Goal: Task Accomplishment & Management: Manage account settings

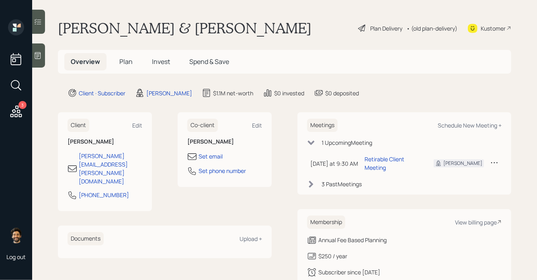
click at [123, 62] on span "Plan" at bounding box center [125, 61] width 13 height 9
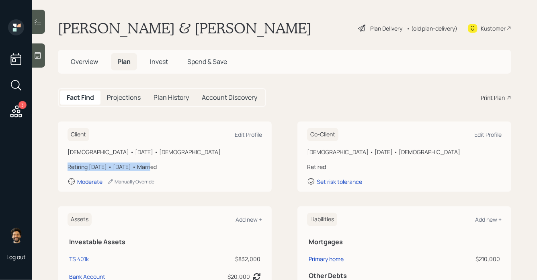
drag, startPoint x: 143, startPoint y: 167, endPoint x: 69, endPoint y: 165, distance: 73.7
click at [69, 165] on div "Retiring [DATE] • [DATE] • Married" at bounding box center [165, 167] width 195 height 8
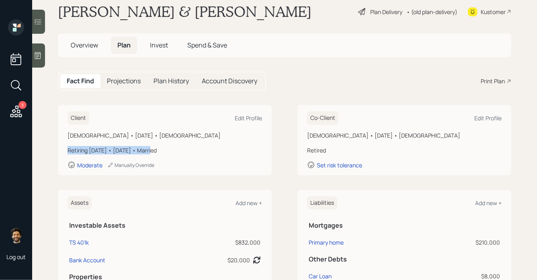
scroll to position [4, 0]
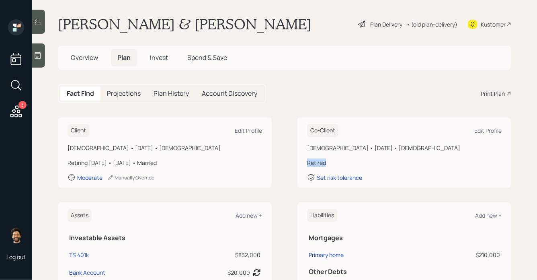
drag, startPoint x: 327, startPoint y: 162, endPoint x: 301, endPoint y: 162, distance: 26.6
click at [301, 162] on div "Co-Client Edit Profile [DEMOGRAPHIC_DATA] • [DATE] • [DEMOGRAPHIC_DATA] Retired…" at bounding box center [405, 152] width 214 height 70
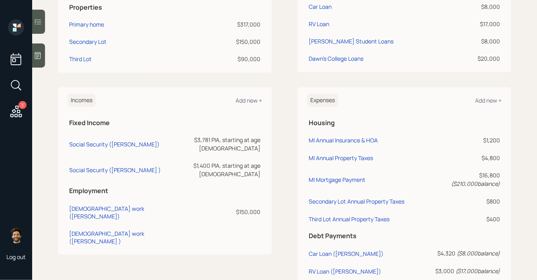
scroll to position [291, 0]
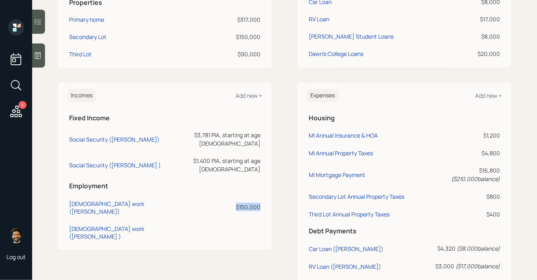
drag, startPoint x: 261, startPoint y: 189, endPoint x: 234, endPoint y: 189, distance: 27.4
click at [234, 193] on td "$150,000" at bounding box center [214, 205] width 98 height 25
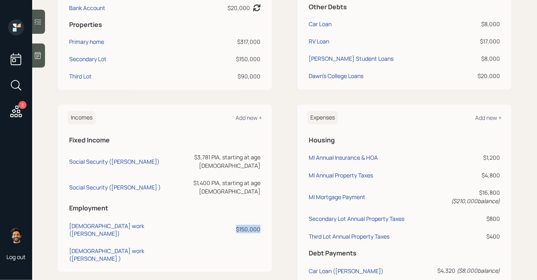
scroll to position [255, 0]
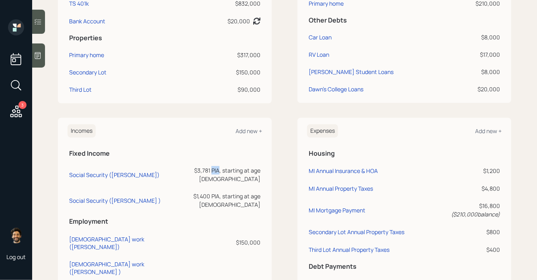
drag, startPoint x: 213, startPoint y: 170, endPoint x: 204, endPoint y: 171, distance: 8.9
click at [204, 171] on div "$3,781 PIA, starting at age [DEMOGRAPHIC_DATA]" at bounding box center [213, 174] width 95 height 17
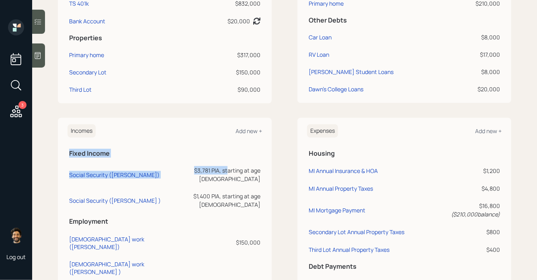
drag, startPoint x: 263, startPoint y: 170, endPoint x: 220, endPoint y: 173, distance: 43.1
click at [220, 173] on div "Incomes Add new + Fixed Income Social Security ([PERSON_NAME]) $3,781 PIA, star…" at bounding box center [165, 201] width 214 height 167
click at [220, 173] on div "$3,781 PIA, starting at age [DEMOGRAPHIC_DATA]" at bounding box center [213, 174] width 95 height 17
drag, startPoint x: 211, startPoint y: 170, endPoint x: 184, endPoint y: 171, distance: 27.4
click at [184, 171] on div "$3,781 PIA, starting at age [DEMOGRAPHIC_DATA]" at bounding box center [213, 174] width 95 height 17
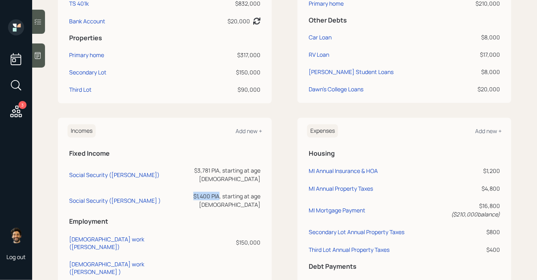
drag, startPoint x: 212, startPoint y: 190, endPoint x: 185, endPoint y: 191, distance: 26.2
click at [185, 192] on div "$1,400 PIA, starting at age [DEMOGRAPHIC_DATA]" at bounding box center [213, 200] width 95 height 17
click at [196, 152] on h5 "Fixed Income" at bounding box center [164, 154] width 191 height 8
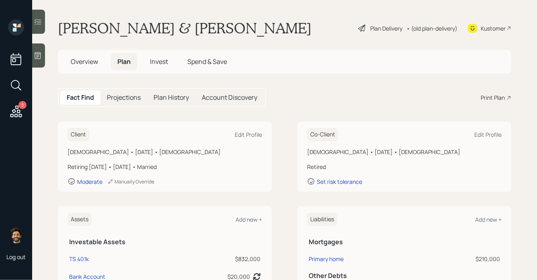
click at [128, 98] on h5 "Projections" at bounding box center [124, 98] width 34 height 8
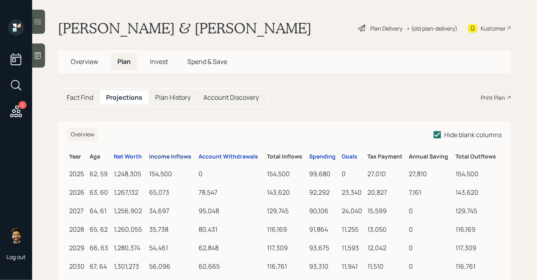
click at [158, 160] on div "Income Inflows" at bounding box center [170, 156] width 42 height 7
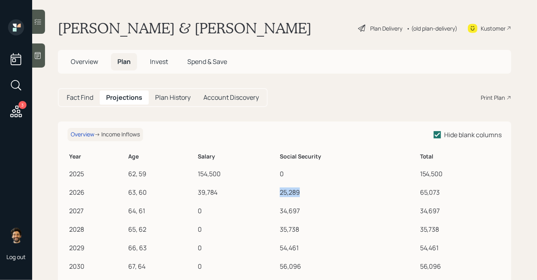
drag, startPoint x: 282, startPoint y: 191, endPoint x: 303, endPoint y: 191, distance: 20.5
click at [303, 191] on div "25,289" at bounding box center [348, 192] width 137 height 10
click at [281, 192] on div "25,289" at bounding box center [348, 192] width 137 height 10
drag, startPoint x: 280, startPoint y: 189, endPoint x: 293, endPoint y: 193, distance: 13.8
click at [293, 193] on td "25,289" at bounding box center [348, 191] width 140 height 19
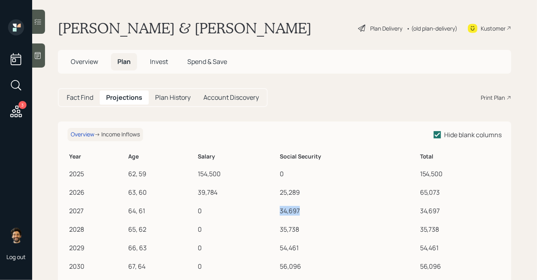
drag, startPoint x: 281, startPoint y: 209, endPoint x: 302, endPoint y: 210, distance: 21.4
click at [302, 210] on div "34,697" at bounding box center [348, 211] width 137 height 10
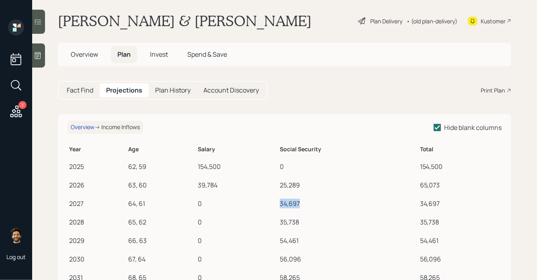
scroll to position [11, 0]
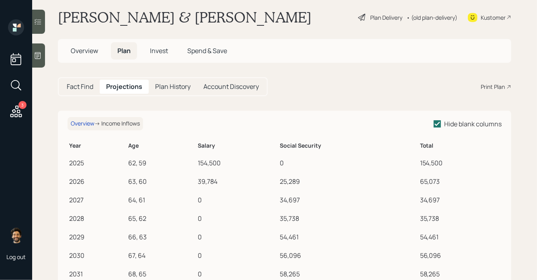
click at [274, 180] on div "39,784" at bounding box center [237, 182] width 79 height 10
drag, startPoint x: 282, startPoint y: 179, endPoint x: 309, endPoint y: 181, distance: 27.0
click at [309, 181] on div "25,289" at bounding box center [348, 182] width 137 height 10
drag, startPoint x: 281, startPoint y: 198, endPoint x: 302, endPoint y: 201, distance: 20.8
click at [302, 201] on div "34,697" at bounding box center [348, 200] width 137 height 10
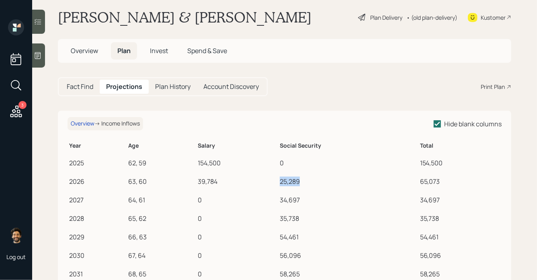
drag, startPoint x: 282, startPoint y: 181, endPoint x: 301, endPoint y: 181, distance: 19.7
click at [301, 181] on div "25,289" at bounding box center [348, 182] width 137 height 10
click at [283, 199] on div "34,697" at bounding box center [348, 200] width 137 height 10
click at [92, 49] on span "Overview" at bounding box center [84, 50] width 27 height 9
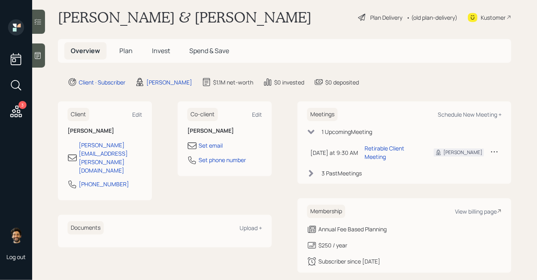
click at [125, 48] on span "Plan" at bounding box center [125, 50] width 13 height 9
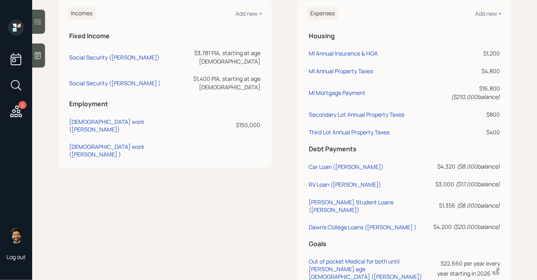
scroll to position [350, 0]
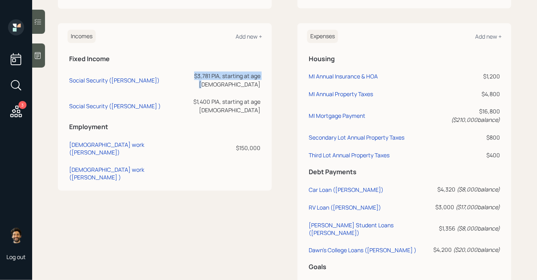
drag, startPoint x: 188, startPoint y: 76, endPoint x: 258, endPoint y: 74, distance: 70.5
click at [258, 74] on div "$3,781 PIA, starting at age [DEMOGRAPHIC_DATA]" at bounding box center [213, 80] width 95 height 17
click at [233, 75] on div "$3,781 PIA, starting at age [DEMOGRAPHIC_DATA]" at bounding box center [213, 80] width 95 height 17
drag, startPoint x: 187, startPoint y: 96, endPoint x: 213, endPoint y: 96, distance: 25.7
click at [213, 97] on div "$1,400 PIA, starting at age [DEMOGRAPHIC_DATA]" at bounding box center [213, 105] width 95 height 17
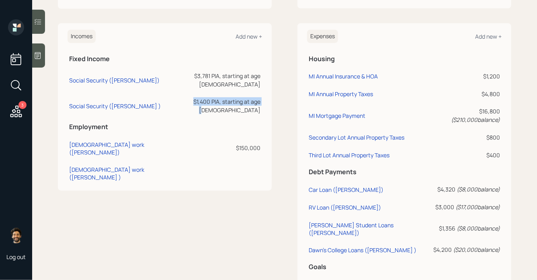
drag, startPoint x: 187, startPoint y: 95, endPoint x: 258, endPoint y: 94, distance: 70.4
click at [258, 97] on div "$1,400 PIA, starting at age [DEMOGRAPHIC_DATA]" at bounding box center [213, 105] width 95 height 17
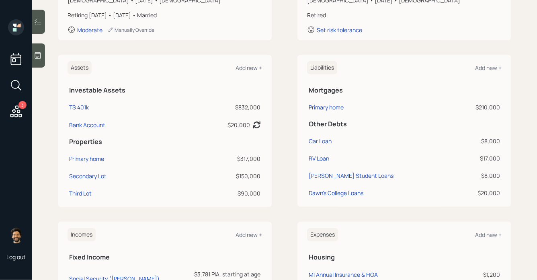
scroll to position [149, 0]
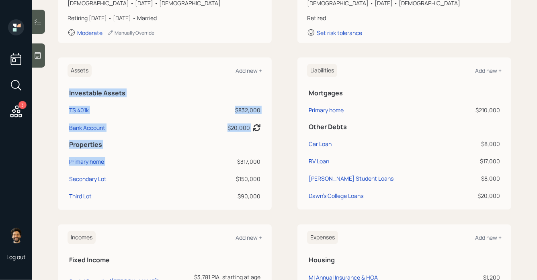
drag, startPoint x: 239, startPoint y: 162, endPoint x: 272, endPoint y: 162, distance: 32.6
click at [272, 162] on div "Assets Add new + Investable Assets TS 401k $832,000 Bank Account $20,000 Asset …" at bounding box center [165, 134] width 214 height 152
click at [249, 164] on div "$317,000" at bounding box center [216, 161] width 89 height 8
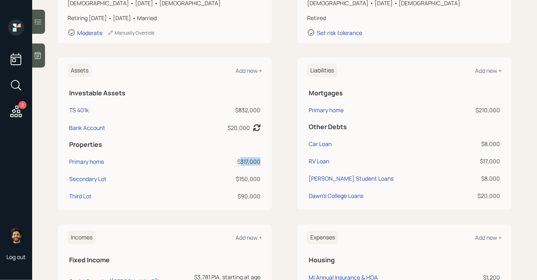
click at [249, 164] on div "$317,000" at bounding box center [216, 161] width 89 height 8
click at [242, 178] on div "$150,000" at bounding box center [216, 179] width 89 height 8
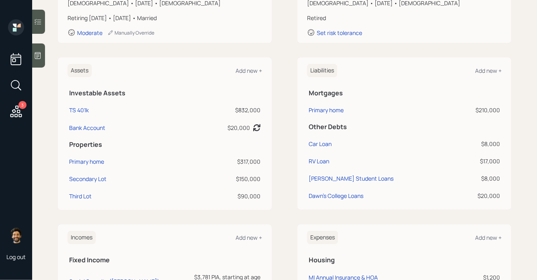
click at [245, 198] on div "$90,000" at bounding box center [216, 196] width 89 height 8
click at [497, 109] on div "$210,000" at bounding box center [478, 110] width 43 height 8
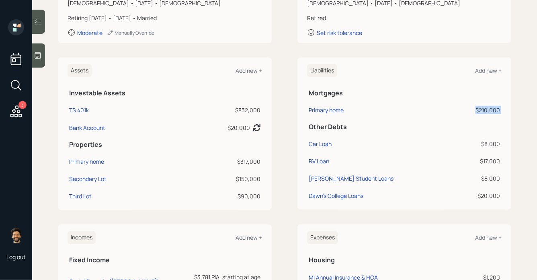
click at [497, 109] on div "$210,000" at bounding box center [478, 110] width 43 height 8
click at [323, 115] on td "Primary home" at bounding box center [381, 108] width 148 height 17
click at [319, 111] on div "Primary home" at bounding box center [326, 110] width 35 height 8
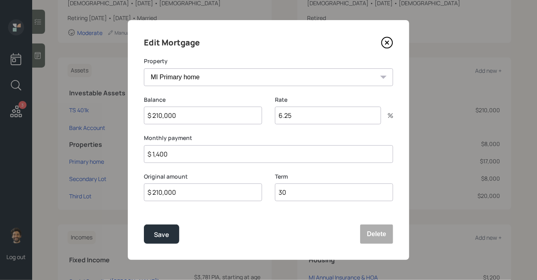
click at [181, 122] on input "$ 210,000" at bounding box center [203, 116] width 118 height 18
type input "$ 215,000"
drag, startPoint x: 293, startPoint y: 118, endPoint x: 272, endPoint y: 118, distance: 21.3
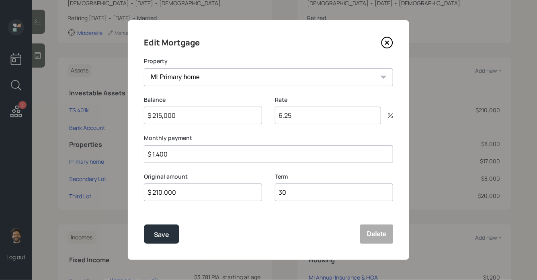
click at [272, 118] on div "Balance $ 215,000 Rate 6.25 %" at bounding box center [268, 115] width 249 height 39
type input "6.25"
drag, startPoint x: 173, startPoint y: 155, endPoint x: 151, endPoint y: 155, distance: 21.3
click at [151, 155] on input "$ 1,400" at bounding box center [268, 154] width 249 height 18
click at [162, 238] on div "Save" at bounding box center [161, 234] width 15 height 11
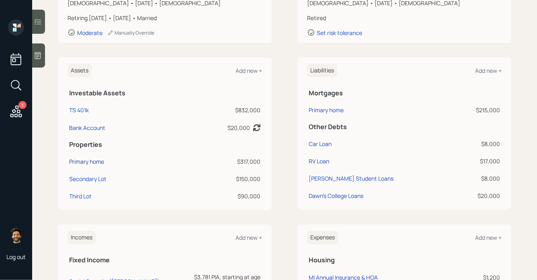
click at [94, 162] on div "Primary home" at bounding box center [86, 161] width 35 height 8
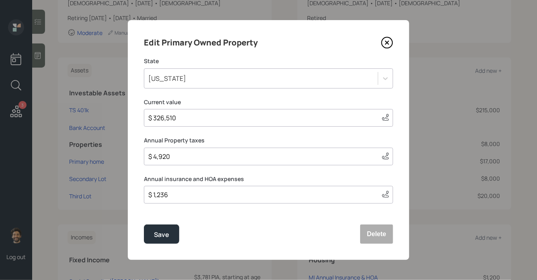
drag, startPoint x: 178, startPoint y: 155, endPoint x: 131, endPoint y: 158, distance: 47.6
click at [131, 158] on div "Edit Primary Owned Property State [US_STATE] Current value $ 326,510 This value…" at bounding box center [269, 140] width 282 height 240
drag, startPoint x: 170, startPoint y: 196, endPoint x: 129, endPoint y: 196, distance: 41.4
click at [130, 196] on div "Edit Primary Owned Property State [US_STATE] Current value $ 326,510 This value…" at bounding box center [269, 140] width 282 height 240
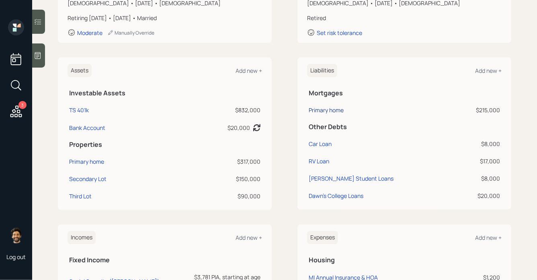
click at [330, 108] on div "Primary home" at bounding box center [326, 110] width 35 height 8
click at [82, 163] on div "Primary home" at bounding box center [86, 161] width 35 height 8
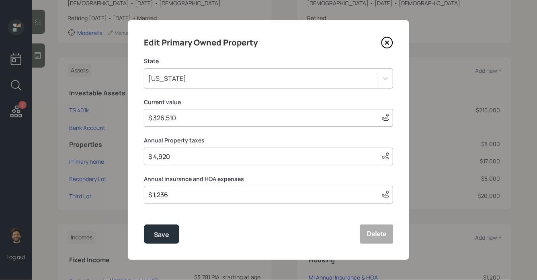
click at [174, 160] on input "$ 4,920" at bounding box center [262, 157] width 228 height 10
type input "$ 8,000"
click at [160, 233] on div "Save" at bounding box center [161, 234] width 15 height 11
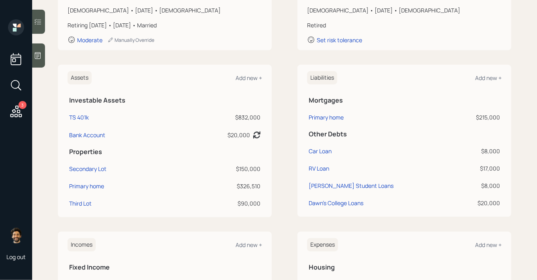
scroll to position [163, 0]
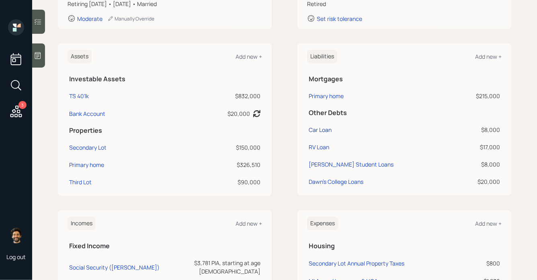
click at [319, 131] on div "Car Loan" at bounding box center [320, 130] width 23 height 8
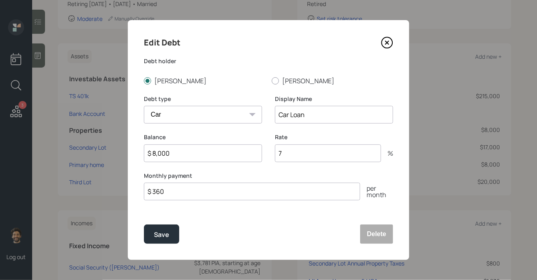
click at [181, 155] on input "$ 8,000" at bounding box center [203, 153] width 118 height 18
click at [300, 157] on input "7" at bounding box center [328, 153] width 106 height 18
drag, startPoint x: 291, startPoint y: 154, endPoint x: 267, endPoint y: 154, distance: 24.1
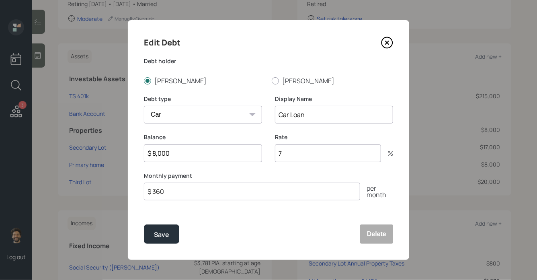
click at [267, 154] on div "Balance $ 8,000 Rate 7 %" at bounding box center [268, 152] width 249 height 39
drag, startPoint x: 171, startPoint y: 192, endPoint x: 135, endPoint y: 191, distance: 35.4
click at [135, 191] on div "Edit Debt Debt holder [PERSON_NAME] Debt type Car Credit Card Medical Student O…" at bounding box center [269, 140] width 282 height 240
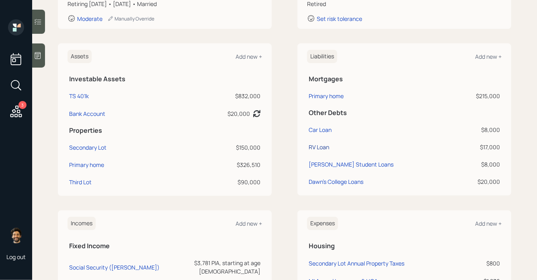
click at [314, 144] on div "RV Loan" at bounding box center [319, 147] width 21 height 8
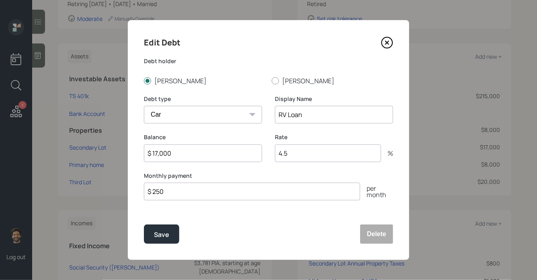
click at [300, 116] on input "RV Loan" at bounding box center [334, 115] width 118 height 18
drag, startPoint x: 292, startPoint y: 152, endPoint x: 258, endPoint y: 154, distance: 34.3
click at [259, 154] on div "Balance $ 17,000 Rate 4.5 %" at bounding box center [268, 152] width 249 height 39
drag, startPoint x: 165, startPoint y: 194, endPoint x: 137, endPoint y: 194, distance: 27.8
click at [140, 194] on div "Edit Debt Debt holder [PERSON_NAME] Debt type Car Credit Card Medical Student O…" at bounding box center [269, 140] width 282 height 240
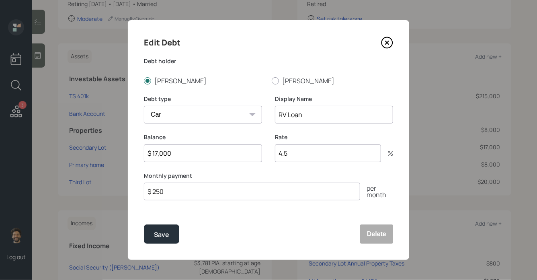
click at [161, 153] on input "$ 17,000" at bounding box center [203, 153] width 118 height 18
type input "$ 15,000"
click at [154, 236] on div "Save" at bounding box center [161, 234] width 15 height 11
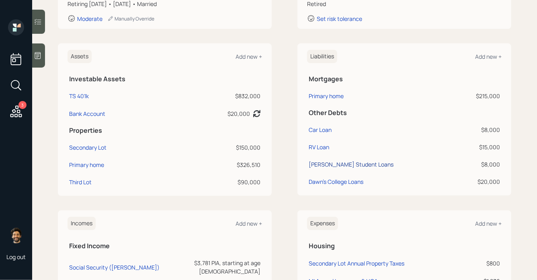
click at [342, 164] on div "[PERSON_NAME] Student Loans" at bounding box center [351, 164] width 85 height 8
select select "student"
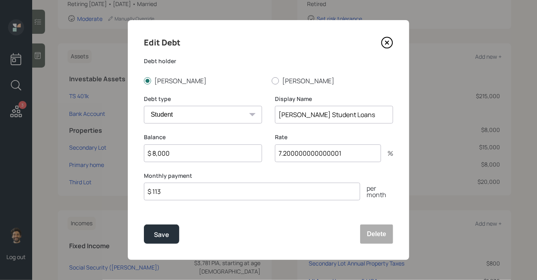
click at [185, 156] on input "$ 8,000" at bounding box center [203, 153] width 118 height 18
click at [305, 153] on input "7.200000000000001" at bounding box center [328, 153] width 106 height 18
click at [198, 187] on input "$ 113" at bounding box center [252, 192] width 216 height 18
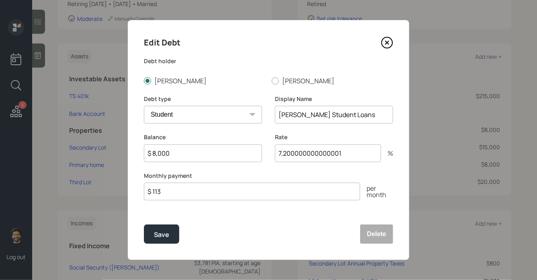
click at [198, 187] on input "$ 113" at bounding box center [252, 192] width 216 height 18
click at [137, 163] on div "Edit Debt Debt holder [PERSON_NAME] Debt type Car Credit Card Medical Student O…" at bounding box center [269, 140] width 282 height 240
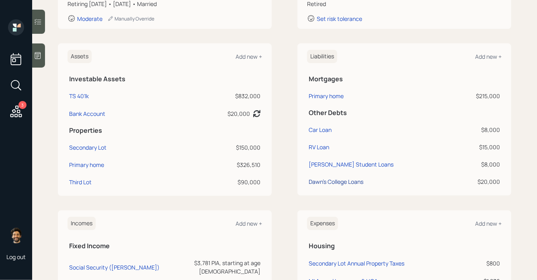
click at [337, 183] on div "Dawn's College Loans" at bounding box center [336, 181] width 55 height 8
select select "student"
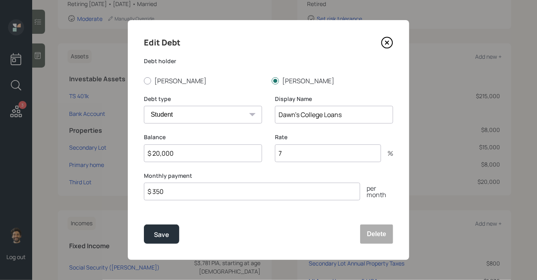
click at [160, 155] on input "$ 20,000" at bounding box center [203, 153] width 118 height 18
click at [294, 150] on input "7" at bounding box center [328, 153] width 106 height 18
click at [181, 189] on input "$ 350" at bounding box center [252, 192] width 216 height 18
click at [156, 231] on div "Save" at bounding box center [161, 234] width 15 height 11
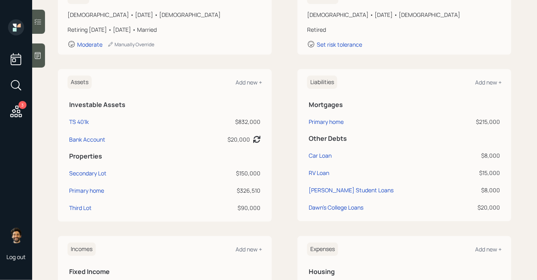
scroll to position [134, 0]
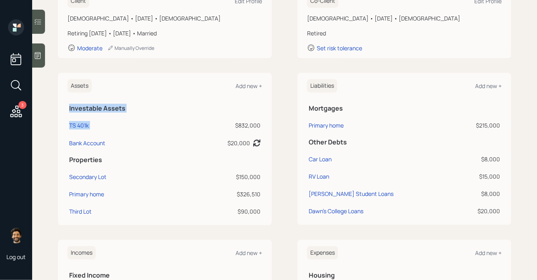
drag, startPoint x: 236, startPoint y: 126, endPoint x: 266, endPoint y: 126, distance: 30.2
click at [266, 126] on div "Assets Add new + Investable Assets TS 401k $832,000 Bank Account $20,000 Asset …" at bounding box center [165, 149] width 214 height 152
click at [251, 125] on div "$832,000" at bounding box center [216, 125] width 89 height 8
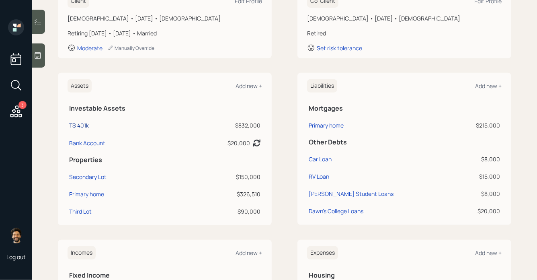
click at [83, 126] on div "TS 401k" at bounding box center [79, 125] width 20 height 8
select select "company_sponsored"
select select "balanced"
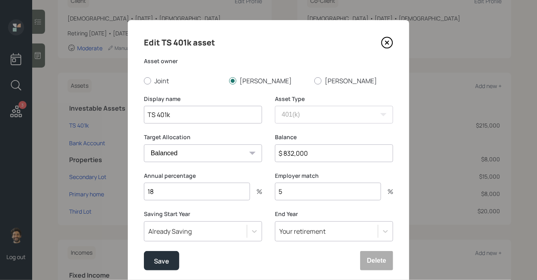
click at [295, 155] on input "$ 832,000" at bounding box center [334, 153] width 118 height 18
type input "$ 950,000"
click at [162, 268] on button "Save" at bounding box center [161, 260] width 35 height 19
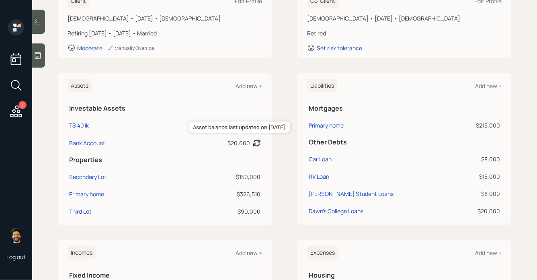
click at [241, 144] on div "$20,000" at bounding box center [239, 143] width 23 height 8
click at [97, 144] on div "Bank Account" at bounding box center [87, 143] width 36 height 8
select select "emergency_fund"
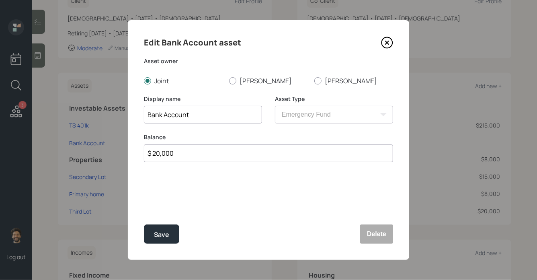
click at [180, 153] on input "$ 20,000" at bounding box center [268, 153] width 249 height 18
type input "$ 10,000"
click at [157, 241] on button "Save" at bounding box center [161, 233] width 35 height 19
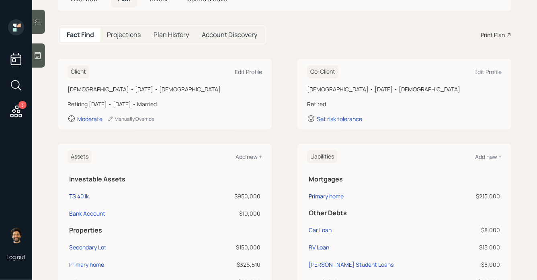
scroll to position [63, 0]
click at [114, 35] on h5 "Projections" at bounding box center [124, 35] width 34 height 8
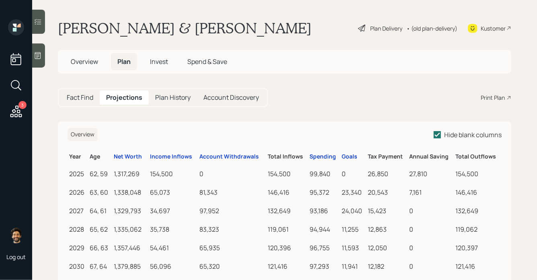
click at [424, 27] on div "• (old plan-delivery)" at bounding box center [432, 28] width 51 height 8
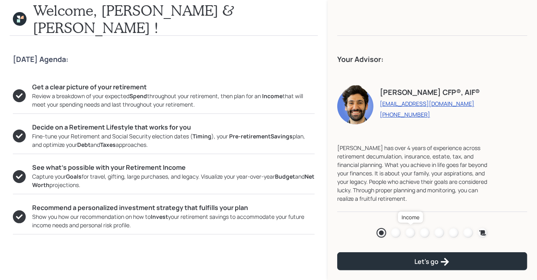
click at [409, 233] on div at bounding box center [411, 233] width 10 height 10
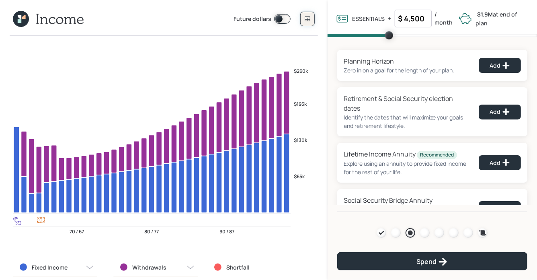
click at [305, 17] on icon at bounding box center [308, 19] width 6 height 6
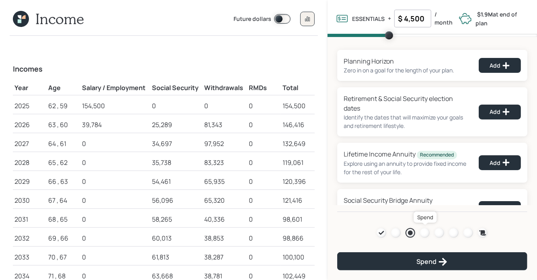
click at [425, 233] on div at bounding box center [425, 233] width 10 height 10
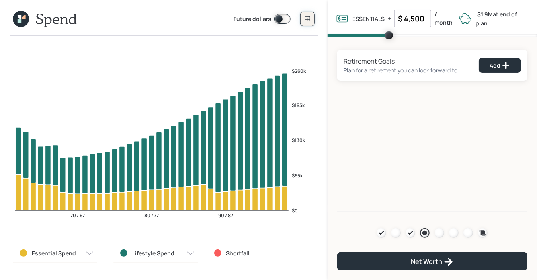
click at [306, 15] on button at bounding box center [308, 19] width 14 height 14
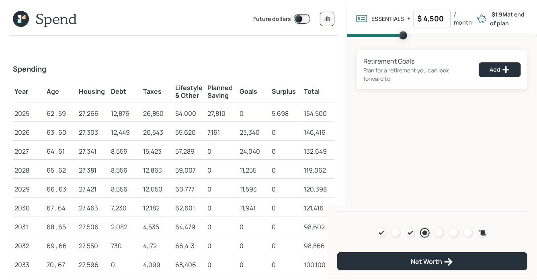
click at [17, 23] on icon at bounding box center [21, 19] width 16 height 16
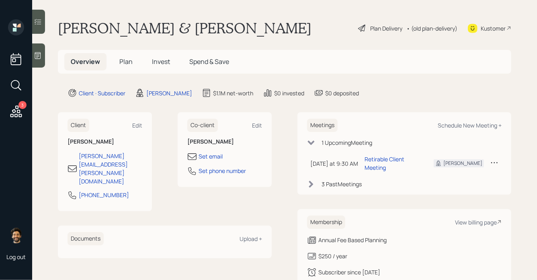
click at [123, 64] on span "Plan" at bounding box center [125, 61] width 13 height 9
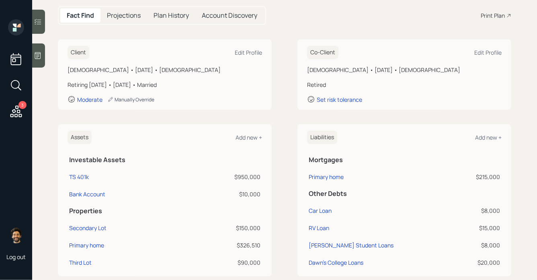
scroll to position [235, 0]
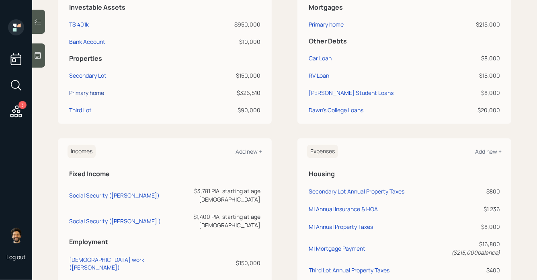
click at [84, 95] on div "Primary home" at bounding box center [86, 93] width 35 height 8
click at [84, 77] on div "Secondary Lot" at bounding box center [87, 75] width 37 height 8
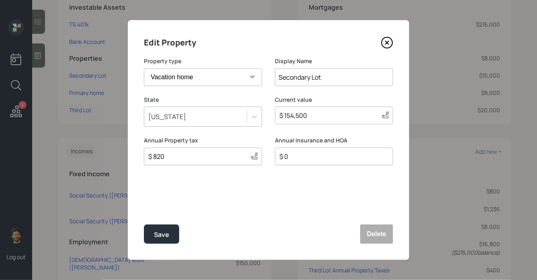
click at [175, 155] on input "$ 820" at bounding box center [196, 157] width 97 height 10
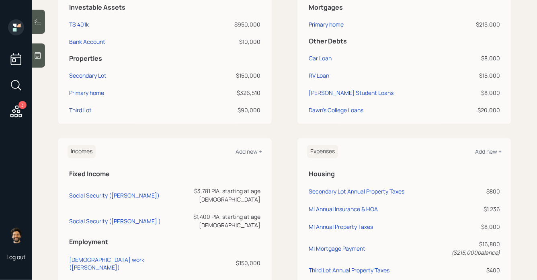
click at [80, 110] on div "Third Lot" at bounding box center [80, 110] width 23 height 8
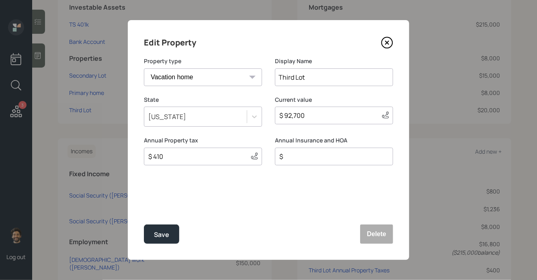
click at [172, 158] on input "$ 410" at bounding box center [196, 157] width 97 height 10
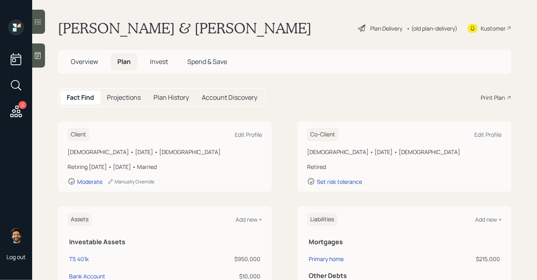
click at [426, 31] on div "• (old plan-delivery)" at bounding box center [432, 28] width 51 height 8
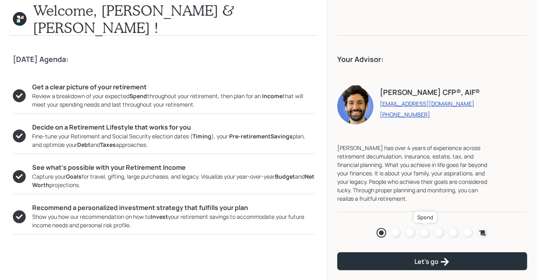
click at [424, 234] on div at bounding box center [425, 233] width 10 height 10
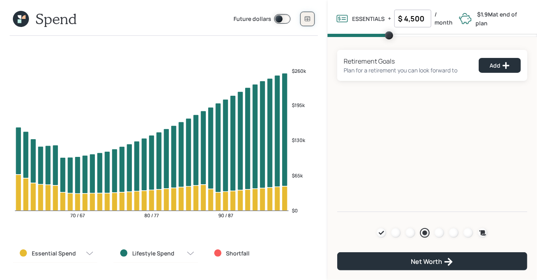
click at [307, 14] on button at bounding box center [308, 19] width 14 height 14
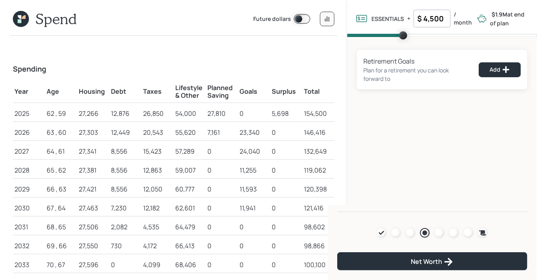
drag, startPoint x: 443, startPoint y: 23, endPoint x: 419, endPoint y: 23, distance: 23.7
click at [419, 23] on input "$ 4,500" at bounding box center [432, 19] width 37 height 18
drag, startPoint x: 208, startPoint y: 115, endPoint x: 227, endPoint y: 115, distance: 19.3
click at [227, 115] on div "27,810" at bounding box center [222, 114] width 29 height 10
drag, startPoint x: 241, startPoint y: 132, endPoint x: 269, endPoint y: 132, distance: 28.2
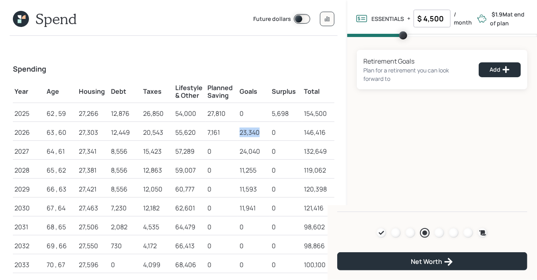
click at [269, 132] on td "23,340" at bounding box center [254, 131] width 32 height 19
drag, startPoint x: 238, startPoint y: 152, endPoint x: 261, endPoint y: 150, distance: 23.4
click at [261, 150] on td "24,040" at bounding box center [254, 150] width 32 height 19
drag, startPoint x: 241, startPoint y: 134, endPoint x: 264, endPoint y: 132, distance: 23.9
click at [264, 132] on div "23,340" at bounding box center [254, 133] width 29 height 10
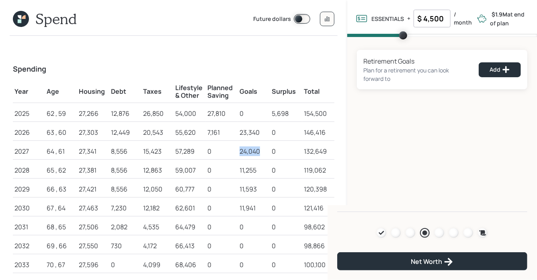
drag, startPoint x: 241, startPoint y: 152, endPoint x: 265, endPoint y: 152, distance: 24.5
click at [265, 152] on div "24,040" at bounding box center [254, 151] width 29 height 10
drag, startPoint x: 239, startPoint y: 169, endPoint x: 262, endPoint y: 169, distance: 22.9
click at [262, 169] on td "11,255" at bounding box center [254, 169] width 32 height 19
drag, startPoint x: 240, startPoint y: 190, endPoint x: 257, endPoint y: 190, distance: 17.7
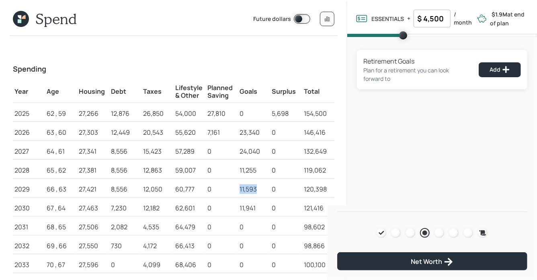
click at [257, 190] on div "11,593" at bounding box center [254, 189] width 29 height 10
drag, startPoint x: 239, startPoint y: 210, endPoint x: 259, endPoint y: 209, distance: 19.7
click at [259, 209] on td "11,941" at bounding box center [254, 207] width 32 height 19
drag, startPoint x: 261, startPoint y: 133, endPoint x: 240, endPoint y: 134, distance: 21.3
click at [240, 134] on div "23,340" at bounding box center [254, 133] width 29 height 10
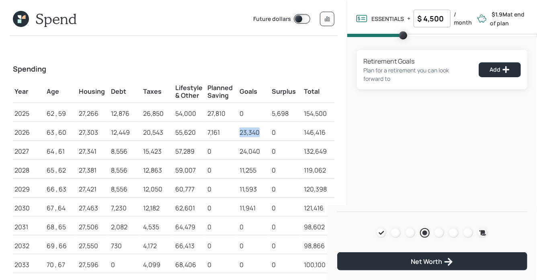
click at [243, 133] on div "23,340" at bounding box center [254, 133] width 29 height 10
drag, startPoint x: 263, startPoint y: 129, endPoint x: 240, endPoint y: 134, distance: 23.8
click at [240, 133] on div "23,340" at bounding box center [254, 133] width 29 height 10
drag, startPoint x: 289, startPoint y: 113, endPoint x: 267, endPoint y: 114, distance: 21.8
click at [267, 114] on tr "2025 62 , 59 27,266 12,876 26,850 54,000 27,810 0 5,698 154,500" at bounding box center [174, 112] width 322 height 19
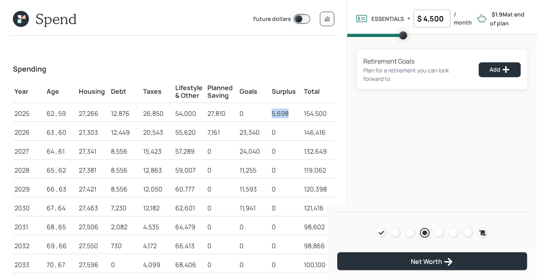
click at [267, 114] on div "0" at bounding box center [254, 114] width 29 height 10
click at [411, 232] on div at bounding box center [411, 233] width 10 height 10
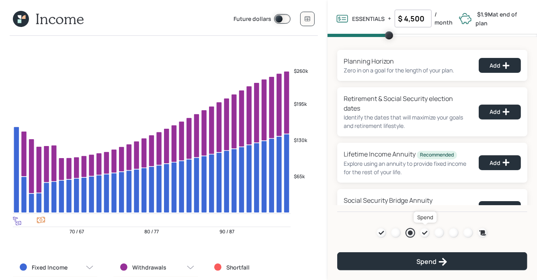
click at [426, 233] on icon at bounding box center [425, 233] width 5 height 4
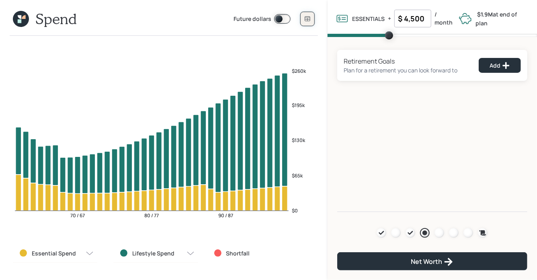
click at [310, 17] on icon at bounding box center [308, 19] width 6 height 6
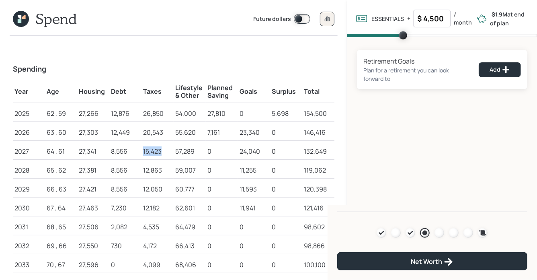
drag, startPoint x: 144, startPoint y: 152, endPoint x: 163, endPoint y: 151, distance: 19.3
click at [163, 151] on div "15,423" at bounding box center [157, 151] width 29 height 10
click at [410, 234] on icon at bounding box center [410, 233] width 5 height 4
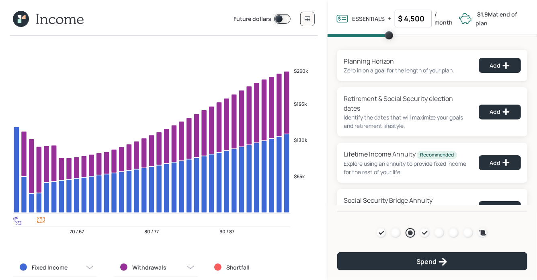
click at [18, 21] on icon at bounding box center [20, 21] width 4 height 4
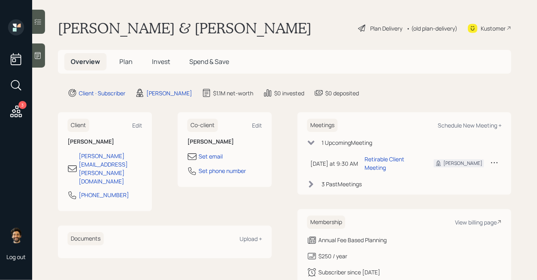
click at [127, 65] on span "Plan" at bounding box center [125, 61] width 13 height 9
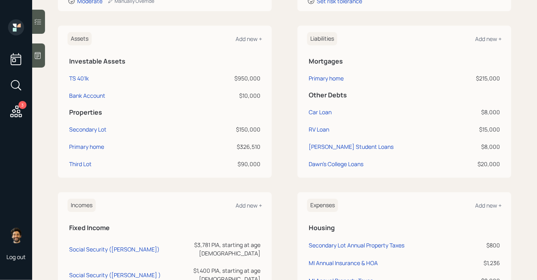
scroll to position [175, 0]
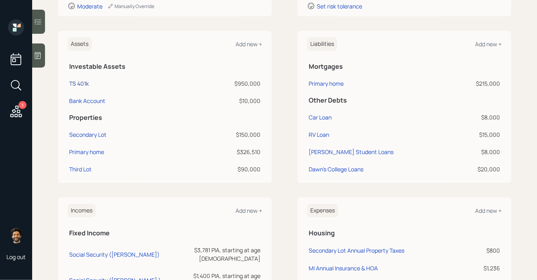
click at [78, 84] on div "TS 401k" at bounding box center [79, 83] width 20 height 8
select select "company_sponsored"
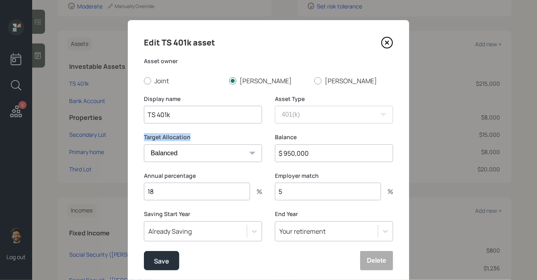
drag, startPoint x: 144, startPoint y: 137, endPoint x: 197, endPoint y: 138, distance: 53.5
click at [197, 138] on div "Edit TS 401k asset Asset owner Joint [PERSON_NAME] Display name TS 401k Asset T…" at bounding box center [269, 153] width 282 height 266
click at [165, 155] on select "Cash Conservative Balanced Aggressive" at bounding box center [203, 153] width 118 height 18
select select "conservative"
click at [144, 144] on select "Cash Conservative Balanced Aggressive" at bounding box center [203, 153] width 118 height 18
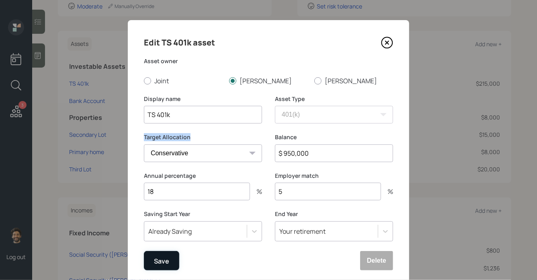
click at [160, 259] on div "Save" at bounding box center [161, 260] width 15 height 11
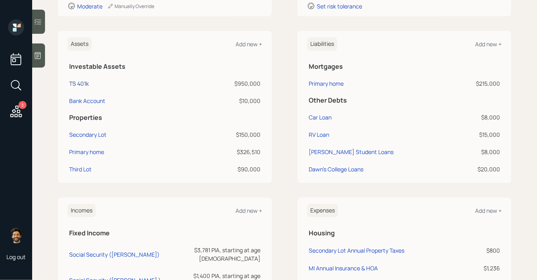
click at [79, 83] on div "TS 401k" at bounding box center [79, 83] width 20 height 8
select select "company_sponsored"
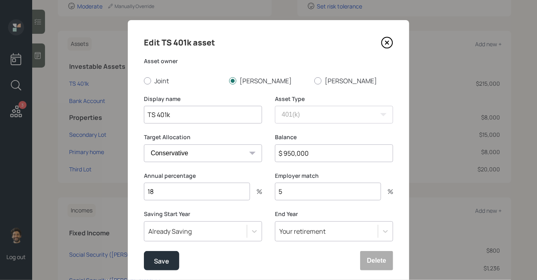
click at [156, 152] on select "Cash Conservative Balanced Aggressive" at bounding box center [203, 153] width 118 height 18
select select "balanced"
click at [144, 144] on select "Cash Conservative Balanced Aggressive" at bounding box center [203, 153] width 118 height 18
click at [164, 257] on div "Save" at bounding box center [161, 260] width 15 height 11
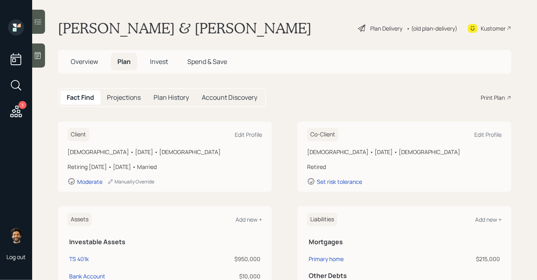
click at [428, 29] on div "• (old plan-delivery)" at bounding box center [432, 28] width 51 height 8
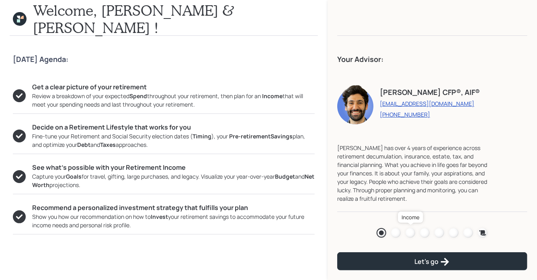
click at [408, 233] on div at bounding box center [411, 233] width 10 height 10
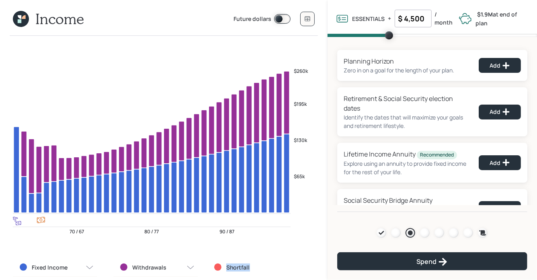
drag, startPoint x: 250, startPoint y: 269, endPoint x: 216, endPoint y: 269, distance: 34.2
click at [216, 269] on div "Shortfall" at bounding box center [256, 267] width 84 height 8
click at [437, 231] on div at bounding box center [440, 233] width 10 height 10
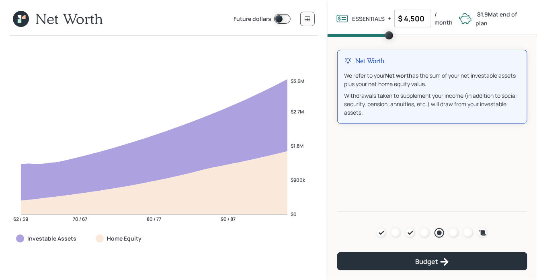
click at [242, 20] on label "Future dollars" at bounding box center [253, 19] width 38 height 9
click at [284, 16] on span at bounding box center [282, 19] width 16 height 10
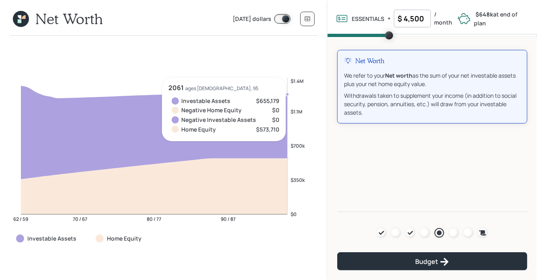
click at [284, 20] on span at bounding box center [282, 19] width 16 height 10
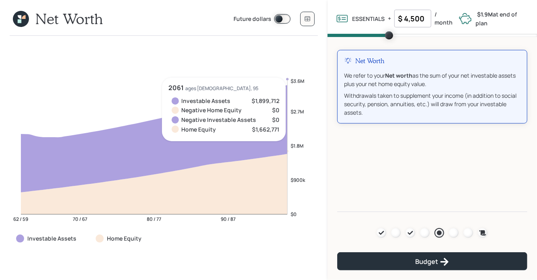
click at [249, 20] on label "Future dollars" at bounding box center [253, 19] width 38 height 9
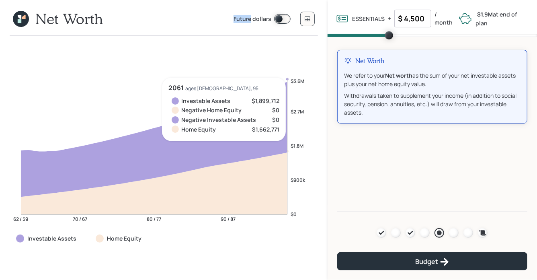
click at [249, 20] on label "Future dollars" at bounding box center [253, 19] width 38 height 9
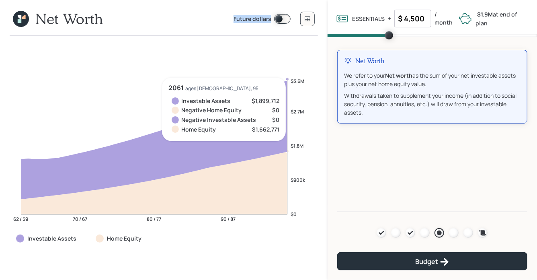
click at [249, 20] on label "Future dollars" at bounding box center [253, 19] width 38 height 9
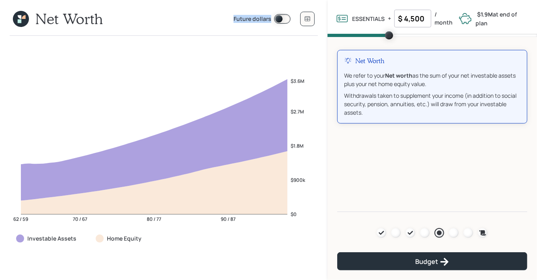
click at [244, 19] on label "Future dollars" at bounding box center [253, 19] width 38 height 9
click at [23, 18] on icon at bounding box center [24, 17] width 4 height 4
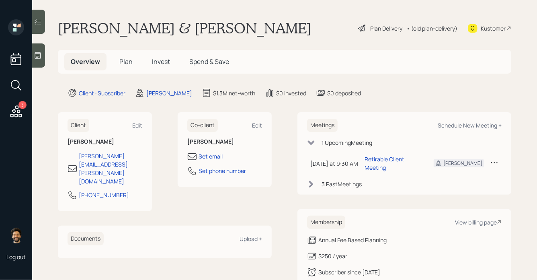
click at [79, 196] on div "Client Edit Todd Schmiedeknecht todd.schmiedeknecht@cooperstandard.com 248-225-…" at bounding box center [165, 185] width 214 height 146
click at [121, 64] on span "Plan" at bounding box center [125, 61] width 13 height 9
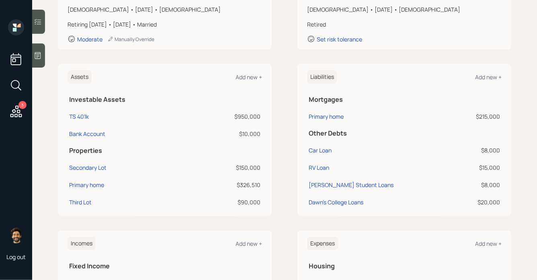
scroll to position [132, 0]
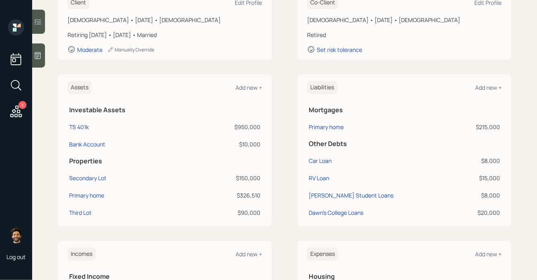
click at [78, 126] on div "TS 401k" at bounding box center [79, 127] width 20 height 8
select select "company_sponsored"
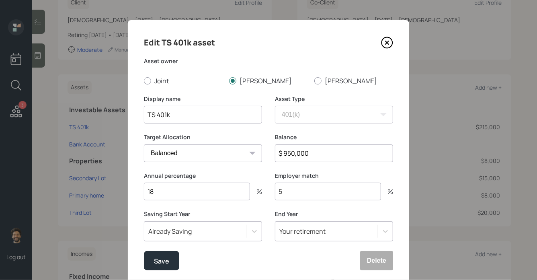
click at [169, 152] on select "Cash Conservative Balanced Aggressive" at bounding box center [203, 153] width 118 height 18
select select "conservative"
click at [144, 144] on select "Cash Conservative Balanced Aggressive" at bounding box center [203, 153] width 118 height 18
click at [156, 261] on div "Save" at bounding box center [161, 260] width 15 height 11
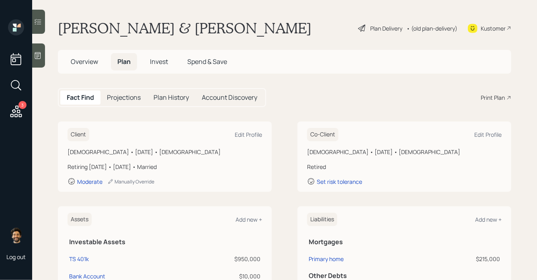
click at [431, 26] on div "• (old plan-delivery)" at bounding box center [432, 28] width 51 height 8
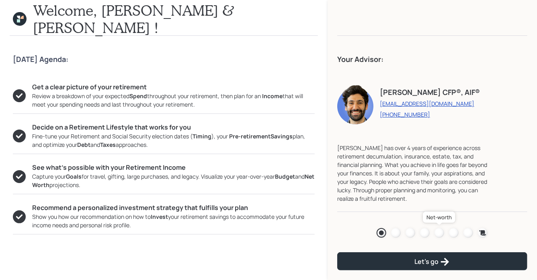
click at [438, 229] on div at bounding box center [440, 233] width 10 height 10
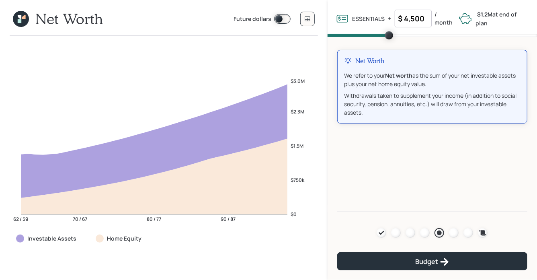
click at [280, 21] on span at bounding box center [282, 19] width 16 height 10
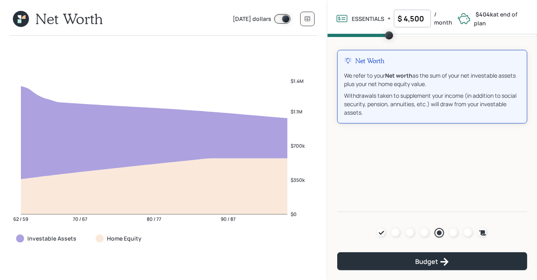
click at [23, 14] on icon at bounding box center [21, 19] width 16 height 16
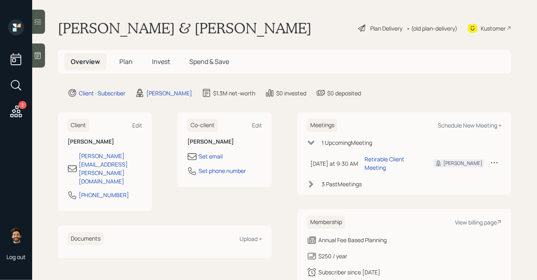
click at [126, 60] on span "Plan" at bounding box center [125, 61] width 13 height 9
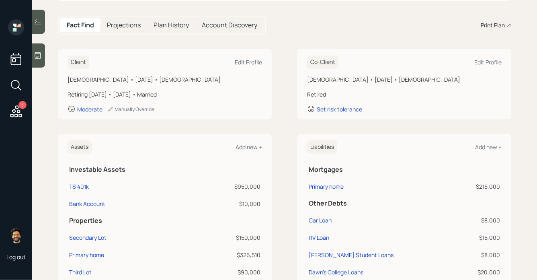
scroll to position [77, 0]
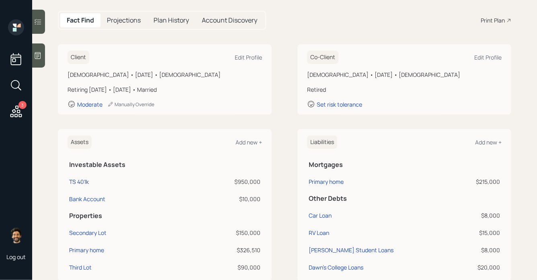
click at [83, 183] on div "TS 401k" at bounding box center [79, 181] width 20 height 8
select select "company_sponsored"
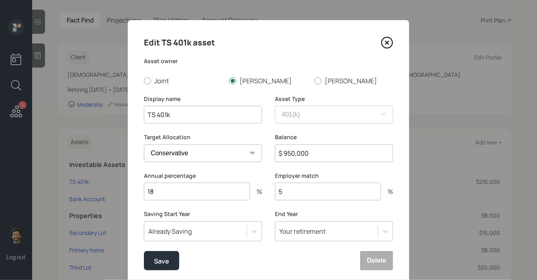
click at [187, 151] on select "Cash Conservative Balanced Aggressive" at bounding box center [203, 153] width 118 height 18
select select "balanced"
click at [144, 144] on select "Cash Conservative Balanced Aggressive" at bounding box center [203, 153] width 118 height 18
click at [162, 259] on div "Save" at bounding box center [161, 260] width 15 height 11
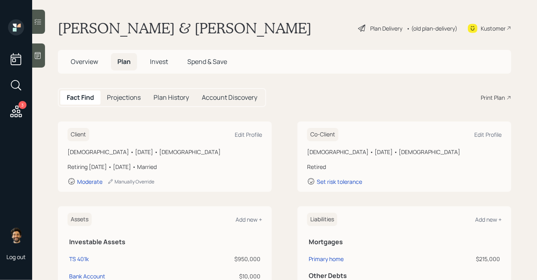
click at [430, 27] on div "• (old plan-delivery)" at bounding box center [432, 28] width 51 height 8
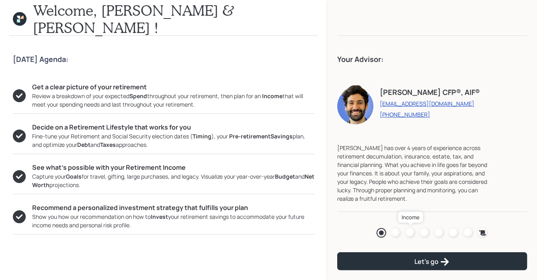
click at [409, 233] on div at bounding box center [411, 233] width 10 height 10
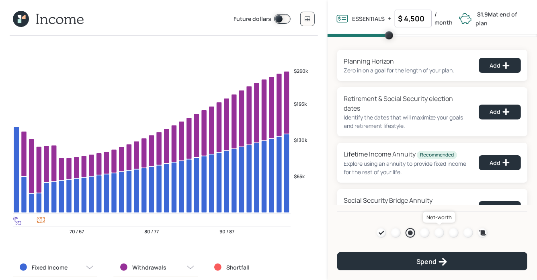
click at [436, 233] on div at bounding box center [440, 233] width 10 height 10
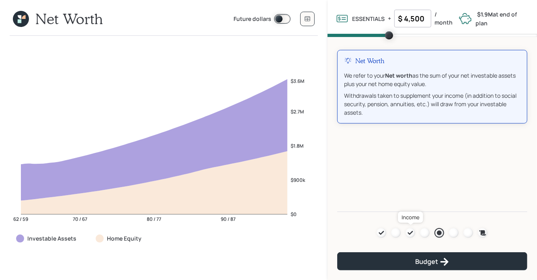
click at [411, 235] on icon at bounding box center [411, 233] width 6 height 6
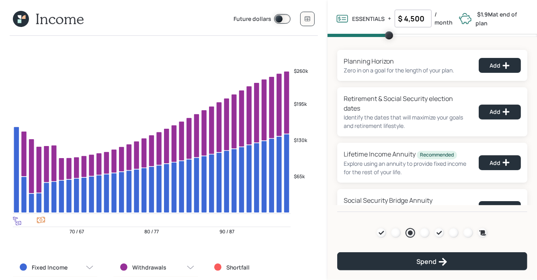
drag, startPoint x: 424, startPoint y: 21, endPoint x: 383, endPoint y: 24, distance: 41.2
click at [383, 24] on div "ESSENTIALS Essentials are all of your fixed spending that we know about such as…" at bounding box center [395, 19] width 119 height 18
click at [416, 18] on input "$ 4,500" at bounding box center [413, 19] width 37 height 18
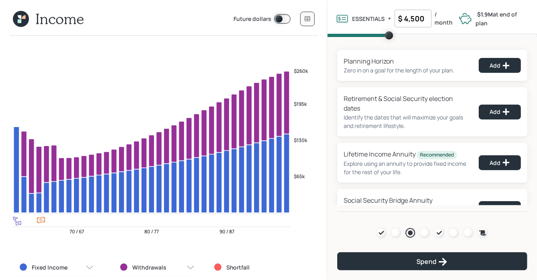
click at [422, 22] on input "$ 4,500" at bounding box center [413, 19] width 37 height 18
click at [358, 45] on div "Planning Horizon Zero in on a goal for the length of your plan. Add Retirement …" at bounding box center [433, 124] width 210 height 175
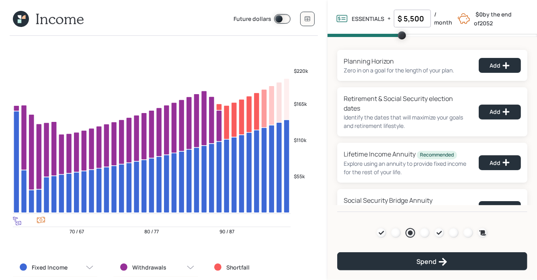
click at [414, 19] on input "$ 5,500" at bounding box center [412, 19] width 37 height 18
click at [347, 43] on div "Planning Horizon Zero in on a goal for the length of your plan. Add Retirement …" at bounding box center [433, 124] width 210 height 175
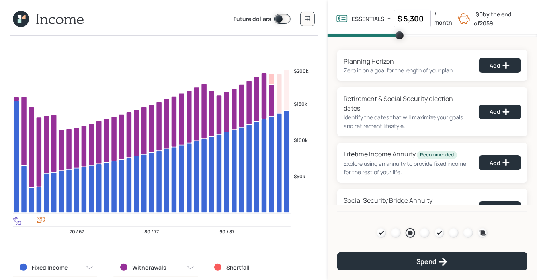
drag, startPoint x: 426, startPoint y: 18, endPoint x: 400, endPoint y: 18, distance: 25.7
click at [400, 18] on input "$ 5,300" at bounding box center [412, 19] width 37 height 18
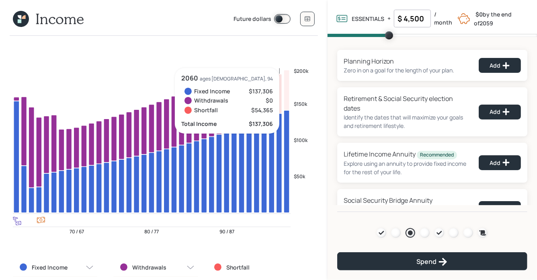
type input "$ 4,500"
click at [361, 45] on div "Planning Horizon Zero in on a goal for the length of your plan. Add Retirement …" at bounding box center [433, 124] width 210 height 175
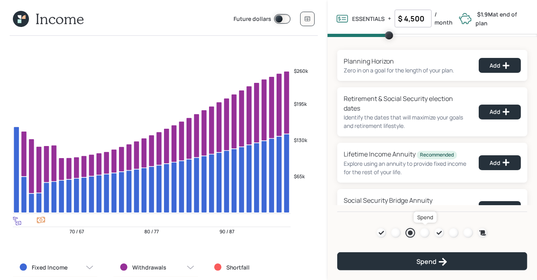
click at [424, 233] on div at bounding box center [425, 233] width 10 height 10
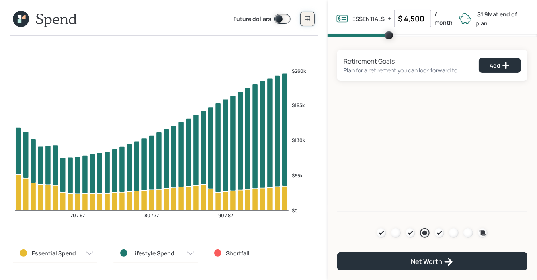
click at [305, 17] on icon at bounding box center [308, 19] width 6 height 6
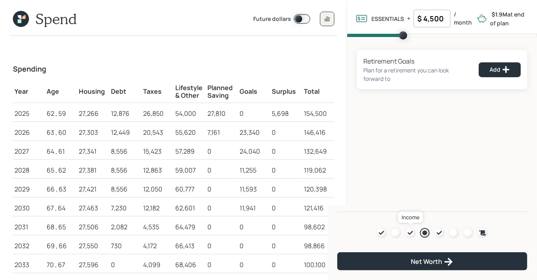
click at [410, 233] on icon at bounding box center [410, 233] width 5 height 4
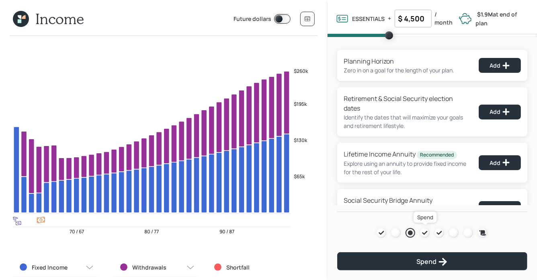
click at [426, 231] on icon at bounding box center [425, 233] width 6 height 6
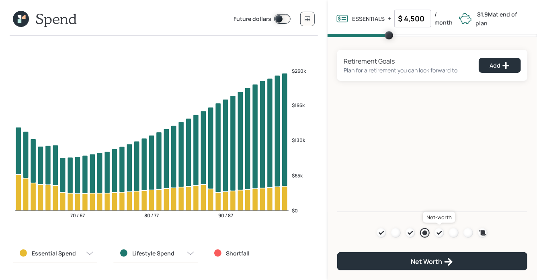
click at [437, 233] on icon at bounding box center [439, 233] width 6 height 6
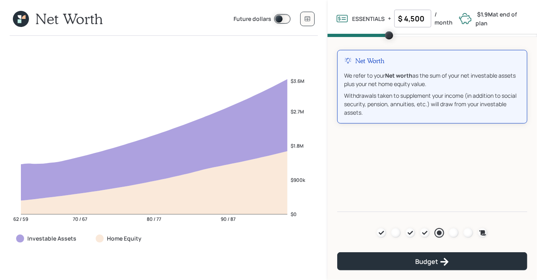
click at [422, 230] on icon at bounding box center [425, 233] width 6 height 6
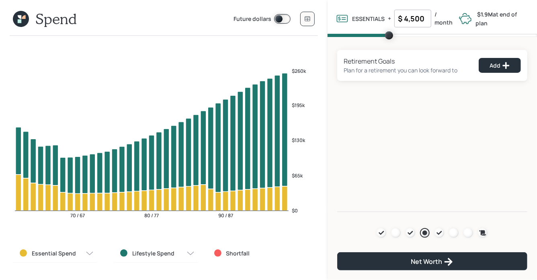
click at [524, 66] on div "Retirement Goals Plan for a retirement you can look forward to Add" at bounding box center [433, 65] width 190 height 31
click at [507, 67] on icon at bounding box center [506, 66] width 8 height 8
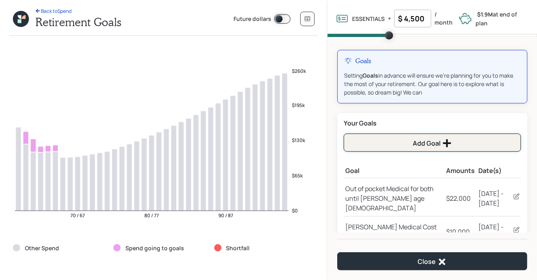
click at [404, 141] on button "Add Goal" at bounding box center [432, 143] width 177 height 18
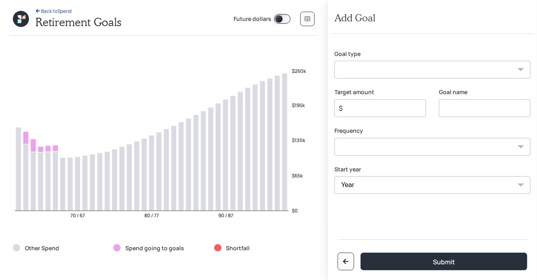
click at [391, 75] on select "Create an emergency fund Donate to charity Purchase a home Make a purchase Supp…" at bounding box center [433, 70] width 196 height 18
select select "other"
click at [335, 61] on select "Create an emergency fund Donate to charity Purchase a home Make a purchase Supp…" at bounding box center [433, 70] width 196 height 18
click at [448, 112] on input "Other" at bounding box center [485, 108] width 92 height 18
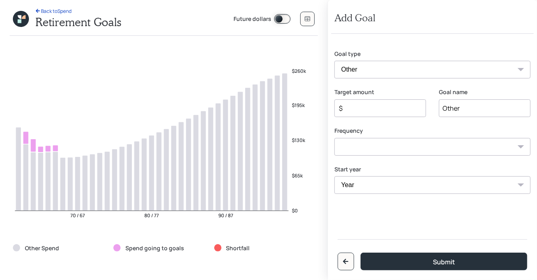
click at [448, 112] on input "Other" at bounding box center [485, 108] width 92 height 18
type input "Potential Assisted Living Cost"
click at [357, 109] on input "$" at bounding box center [377, 108] width 78 height 10
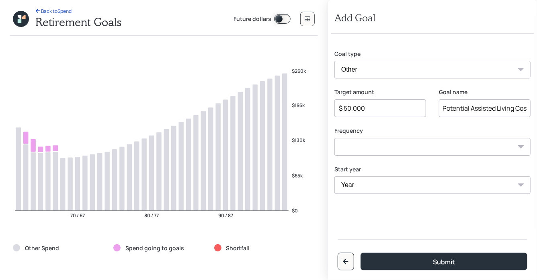
type input "$ 50,000"
click at [350, 152] on select "One time Every 1 year Every 2 years Every 3 years Every 4 years Every 5 years E…" at bounding box center [433, 147] width 196 height 18
select select "1"
click at [335, 138] on select "One time Every 1 year Every 2 years Every 3 years Every 4 years Every 5 years E…" at bounding box center [433, 147] width 196 height 18
click at [364, 183] on select "Year 2025 2026 2027 2028 2029 2030 2031 2032 2033 2034 2035 2036 2037 2038 2039…" at bounding box center [381, 185] width 92 height 18
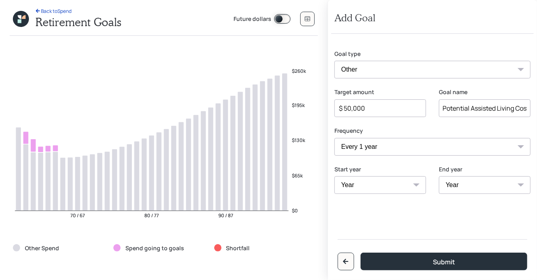
select select "2052"
click at [335, 176] on select "Year 2025 2026 2027 2028 2029 2030 2031 2032 2033 2034 2035 2036 2037 2038 2039…" at bounding box center [381, 185] width 92 height 18
click at [448, 181] on select "Year 2052 2053 2054 2055 2056 2057" at bounding box center [485, 185] width 92 height 18
select select "2057"
click at [439, 176] on select "Year 2052 2053 2054 2055 2056 2057" at bounding box center [485, 185] width 92 height 18
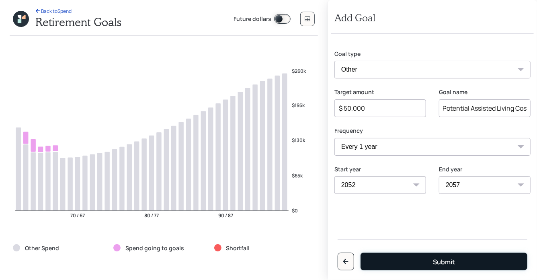
click at [417, 260] on button "Submit" at bounding box center [444, 262] width 167 height 18
type input "$"
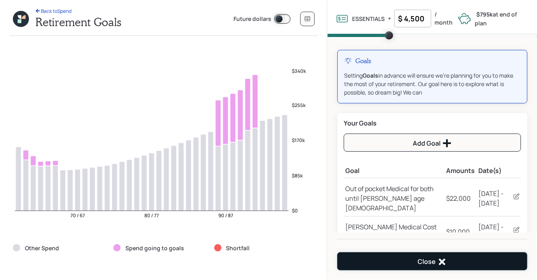
click at [410, 261] on button "Close" at bounding box center [433, 261] width 190 height 18
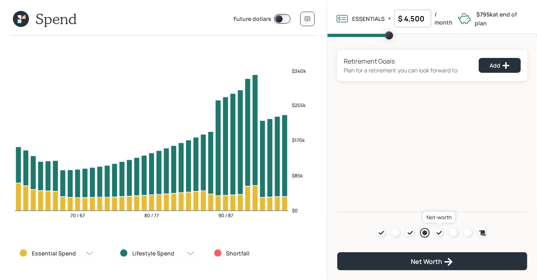
click at [437, 231] on icon at bounding box center [439, 233] width 6 height 6
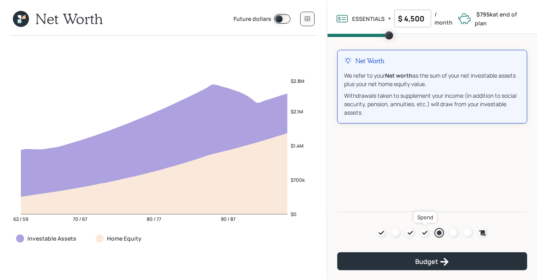
click at [423, 233] on icon at bounding box center [425, 233] width 5 height 4
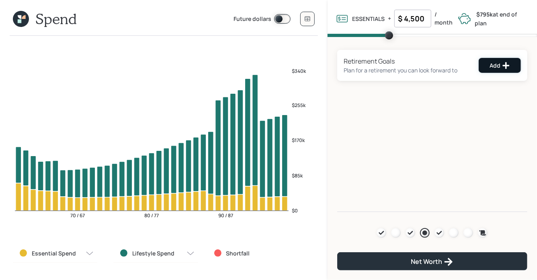
click at [490, 66] on div "Add" at bounding box center [500, 66] width 21 height 8
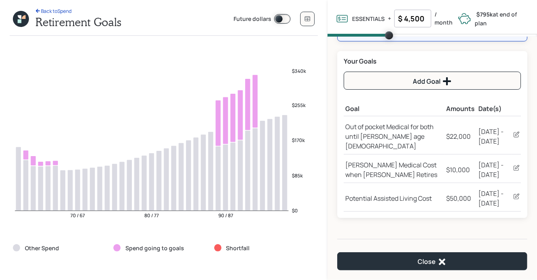
scroll to position [63, 0]
click at [518, 193] on icon at bounding box center [517, 196] width 6 height 6
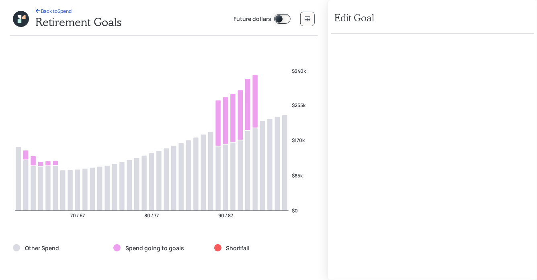
select select "1"
select select "2052"
select select "2057"
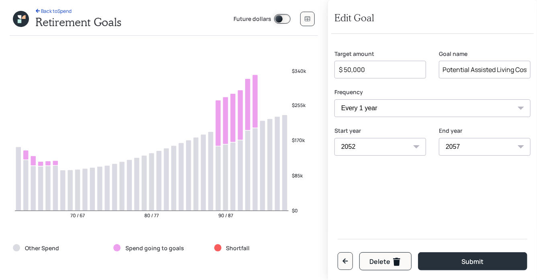
click at [364, 68] on input "$ 50,000" at bounding box center [377, 70] width 78 height 10
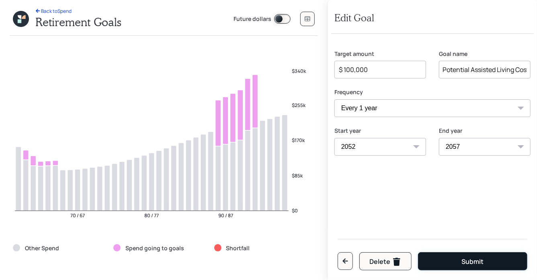
click at [443, 261] on button "Submit" at bounding box center [472, 261] width 109 height 18
type input "$ 50,000"
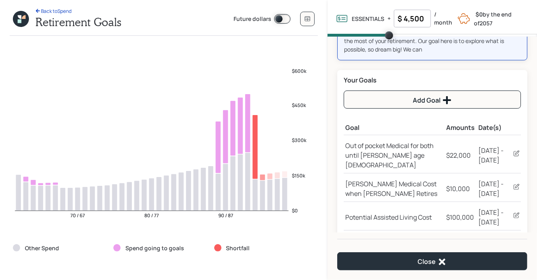
scroll to position [63, 0]
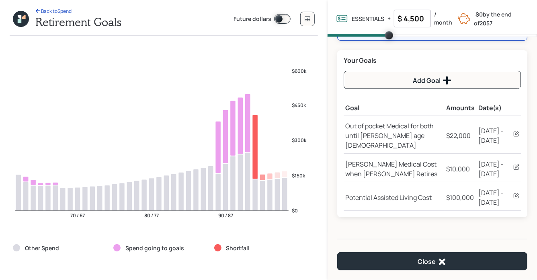
click at [518, 191] on icon at bounding box center [517, 195] width 8 height 8
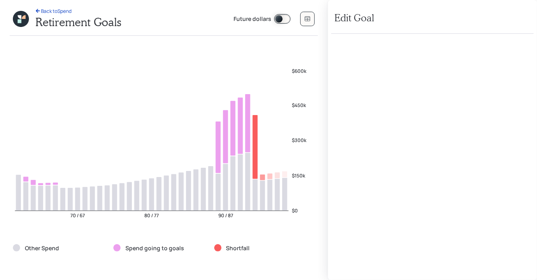
select select "1"
select select "2052"
select select "2057"
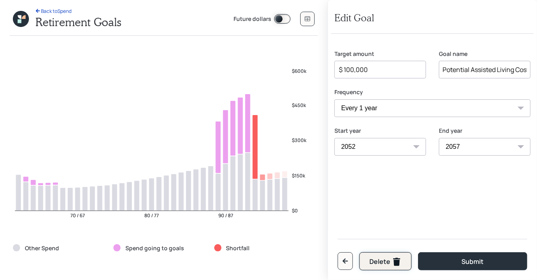
click at [387, 263] on div "Delete" at bounding box center [386, 262] width 32 height 10
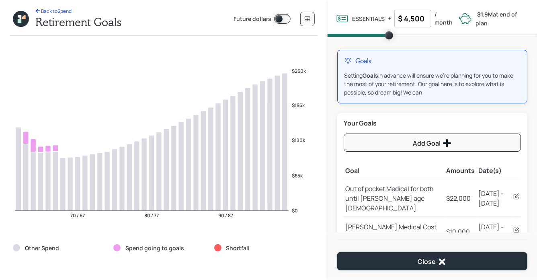
click at [434, 259] on div "Close" at bounding box center [432, 262] width 29 height 10
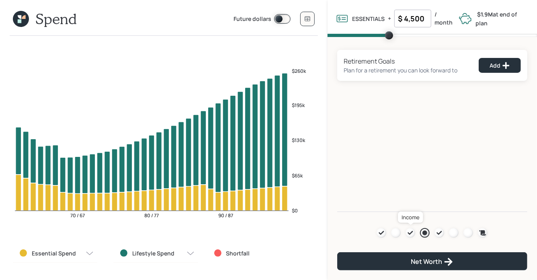
click at [413, 232] on icon at bounding box center [411, 233] width 6 height 6
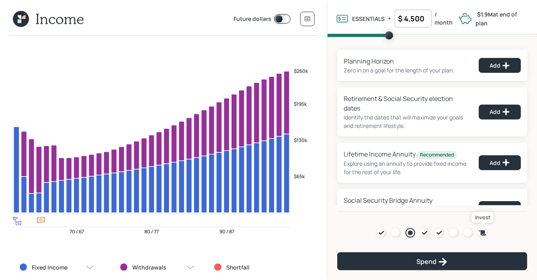
click at [484, 231] on icon at bounding box center [483, 232] width 7 height 5
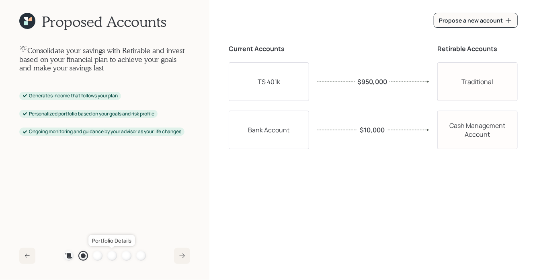
click at [112, 254] on div at bounding box center [112, 256] width 10 height 10
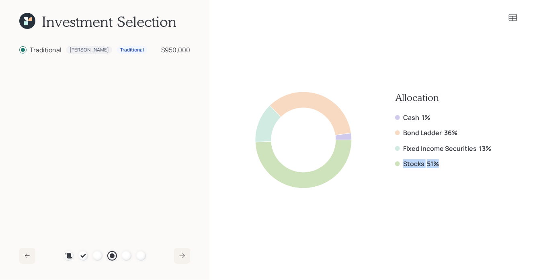
drag, startPoint x: 438, startPoint y: 165, endPoint x: 403, endPoint y: 164, distance: 35.8
click at [403, 164] on div "Stocks 51%" at bounding box center [443, 163] width 96 height 9
drag, startPoint x: 441, startPoint y: 165, endPoint x: 400, endPoint y: 168, distance: 40.8
click at [400, 168] on div "Stocks 51%" at bounding box center [443, 163] width 96 height 9
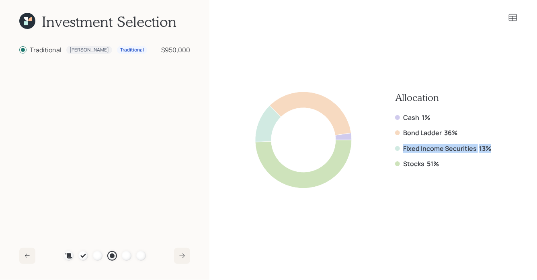
drag, startPoint x: 492, startPoint y: 146, endPoint x: 399, endPoint y: 145, distance: 92.5
click at [399, 145] on div "Allocation Cash 1% Bond Ladder 36% Fixed Income Securities 13% Stocks 51%" at bounding box center [373, 140] width 289 height 190
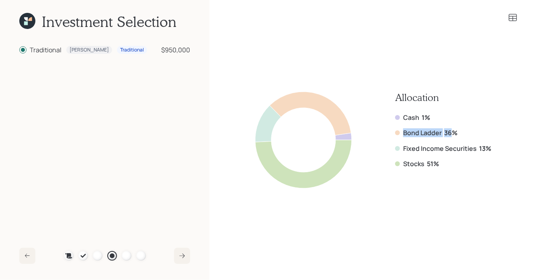
drag, startPoint x: 455, startPoint y: 134, endPoint x: 392, endPoint y: 134, distance: 62.8
click at [392, 134] on div "Allocation Cash 1% Bond Ladder 36% Fixed Income Securities 13% Stocks 51%" at bounding box center [373, 140] width 236 height 97
drag, startPoint x: 458, startPoint y: 132, endPoint x: 399, endPoint y: 133, distance: 59.1
click at [399, 133] on div "Bond Ladder 36%" at bounding box center [443, 132] width 96 height 9
click at [23, 24] on icon at bounding box center [27, 21] width 16 height 16
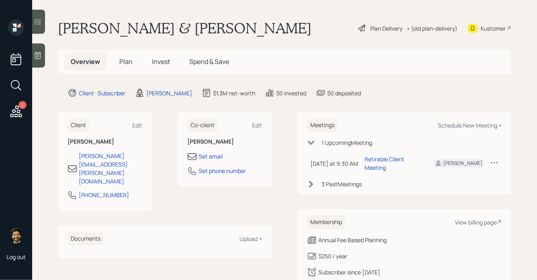
click at [118, 62] on h5 "Plan" at bounding box center [126, 61] width 26 height 17
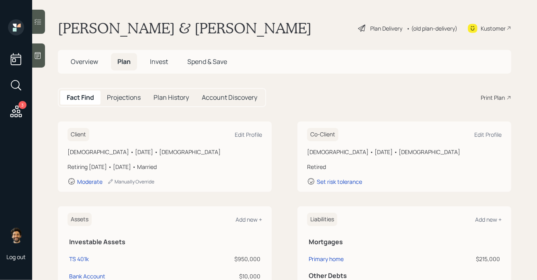
click at [164, 59] on span "Invest" at bounding box center [159, 61] width 18 height 9
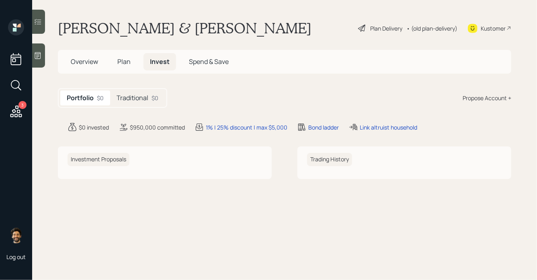
click at [143, 95] on h5 "Traditional" at bounding box center [133, 98] width 32 height 8
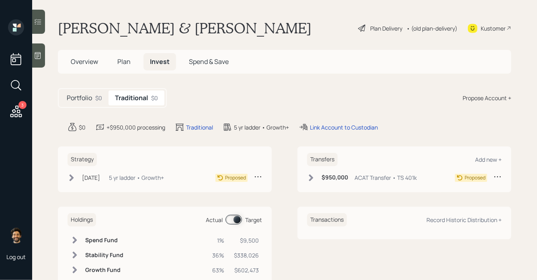
scroll to position [26, 0]
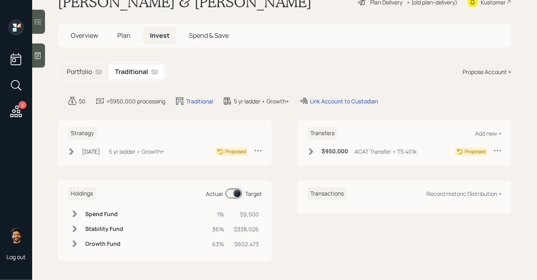
click at [76, 153] on div "Dec 12, 2024 Thursday, December 12, 2024 1:09 PM EST 5 yr ladder • Growth+" at bounding box center [116, 151] width 97 height 10
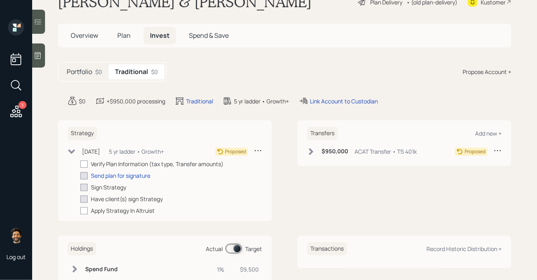
click at [79, 153] on div "Dec 12, 2024 Thursday, December 12, 2024 1:09 PM EST 5 yr ladder • Growth+" at bounding box center [116, 151] width 97 height 10
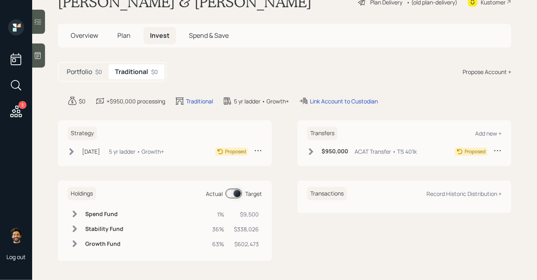
scroll to position [0, 0]
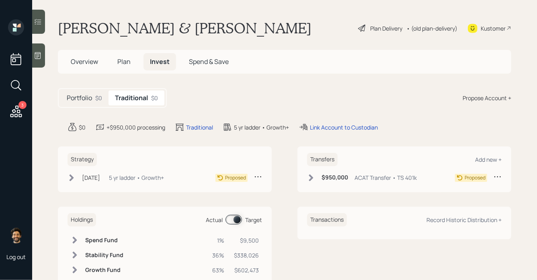
click at [123, 63] on span "Plan" at bounding box center [123, 61] width 13 height 9
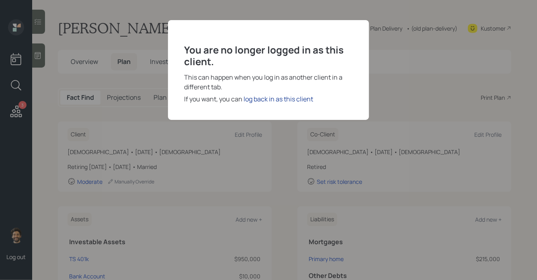
click at [266, 98] on div "log back in as this client" at bounding box center [279, 99] width 70 height 10
